Goal: Transaction & Acquisition: Purchase product/service

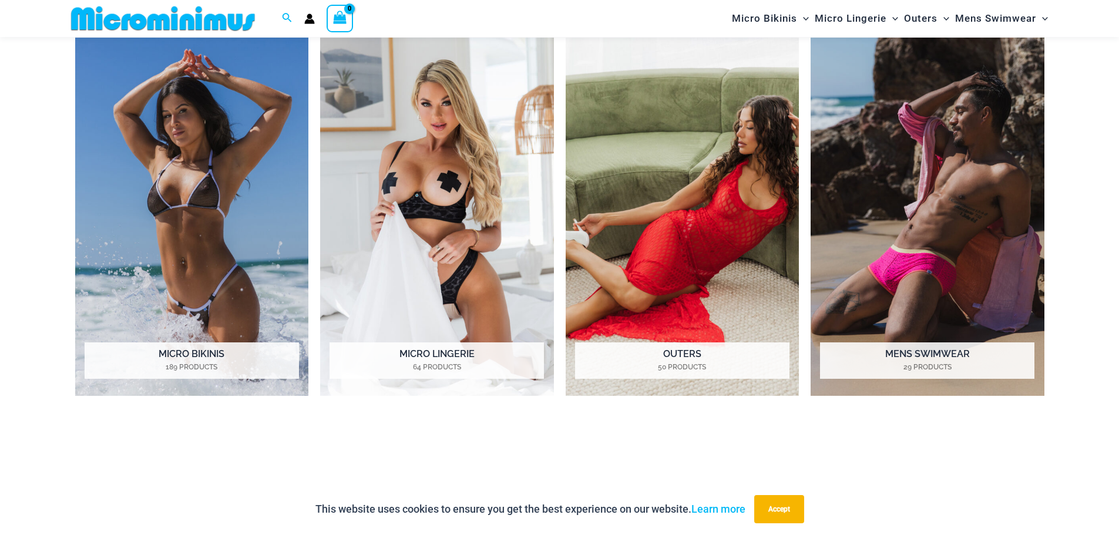
scroll to position [1047, 0]
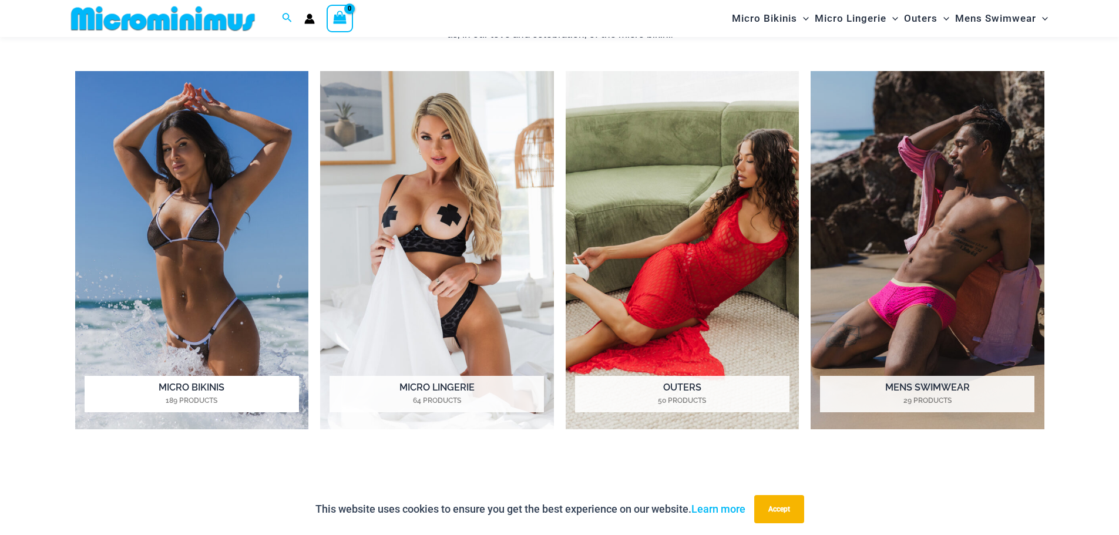
click at [190, 244] on img "Visit product category Micro Bikinis" at bounding box center [192, 250] width 234 height 359
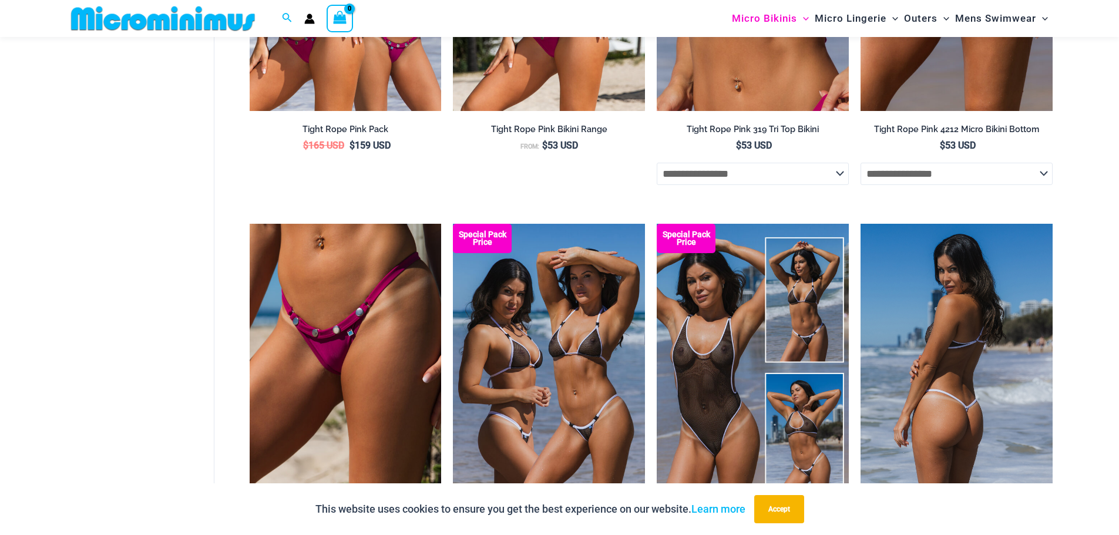
scroll to position [587, 0]
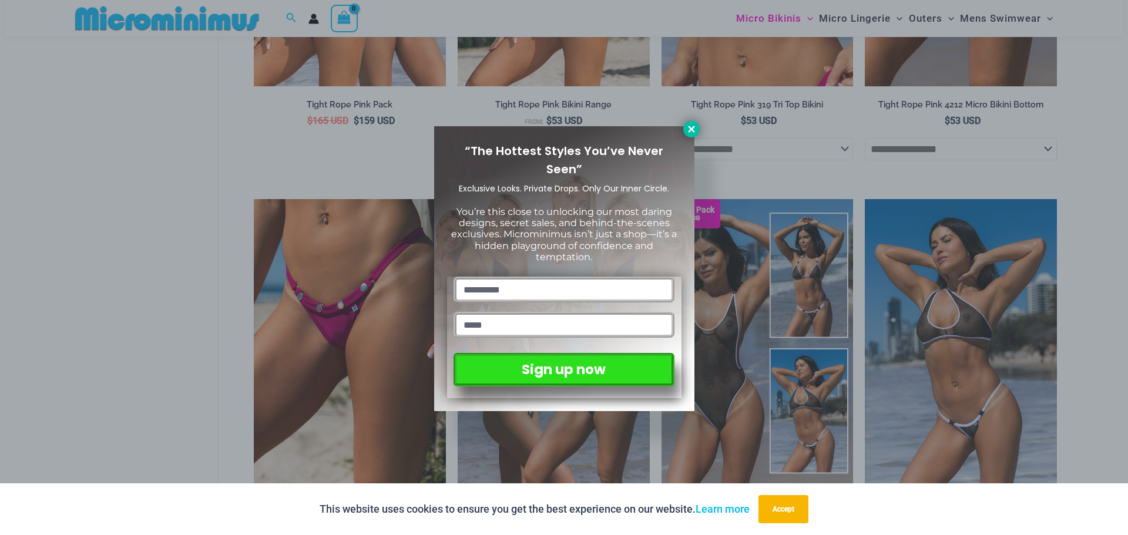
click at [697, 123] on button at bounding box center [691, 129] width 16 height 16
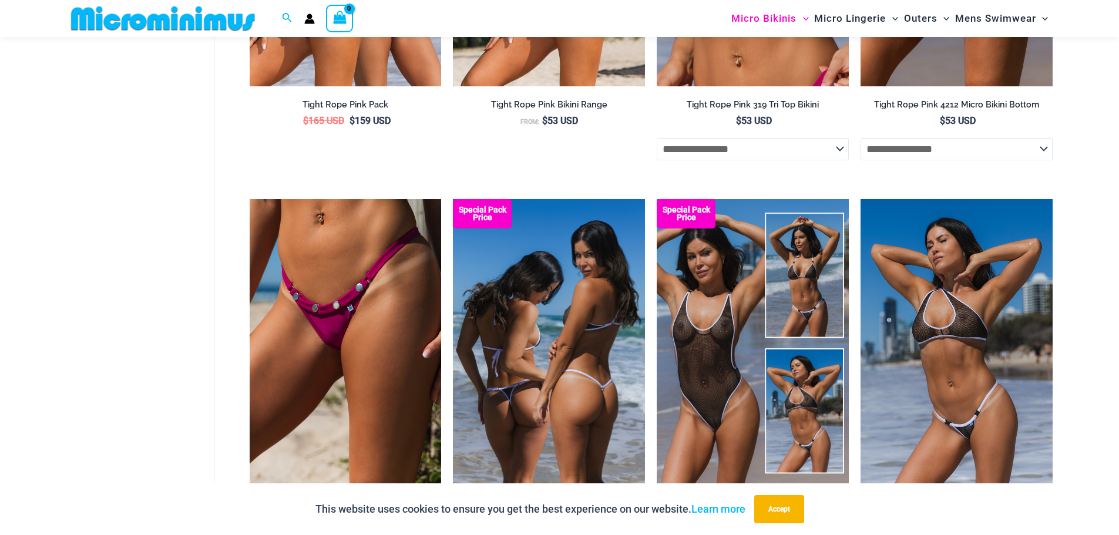
click at [593, 331] on img at bounding box center [549, 343] width 192 height 288
